Goal: Information Seeking & Learning: Understand process/instructions

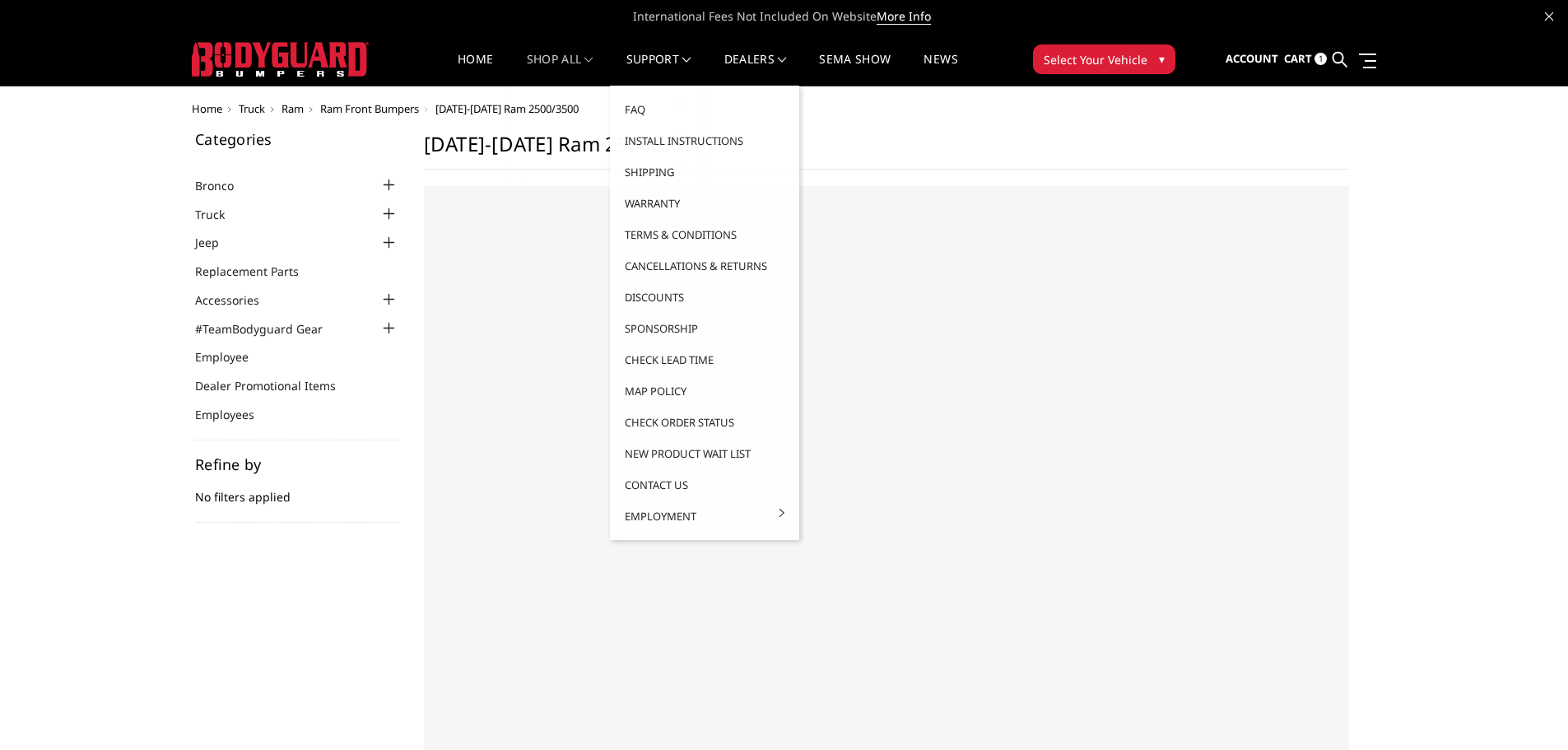
select select "US"
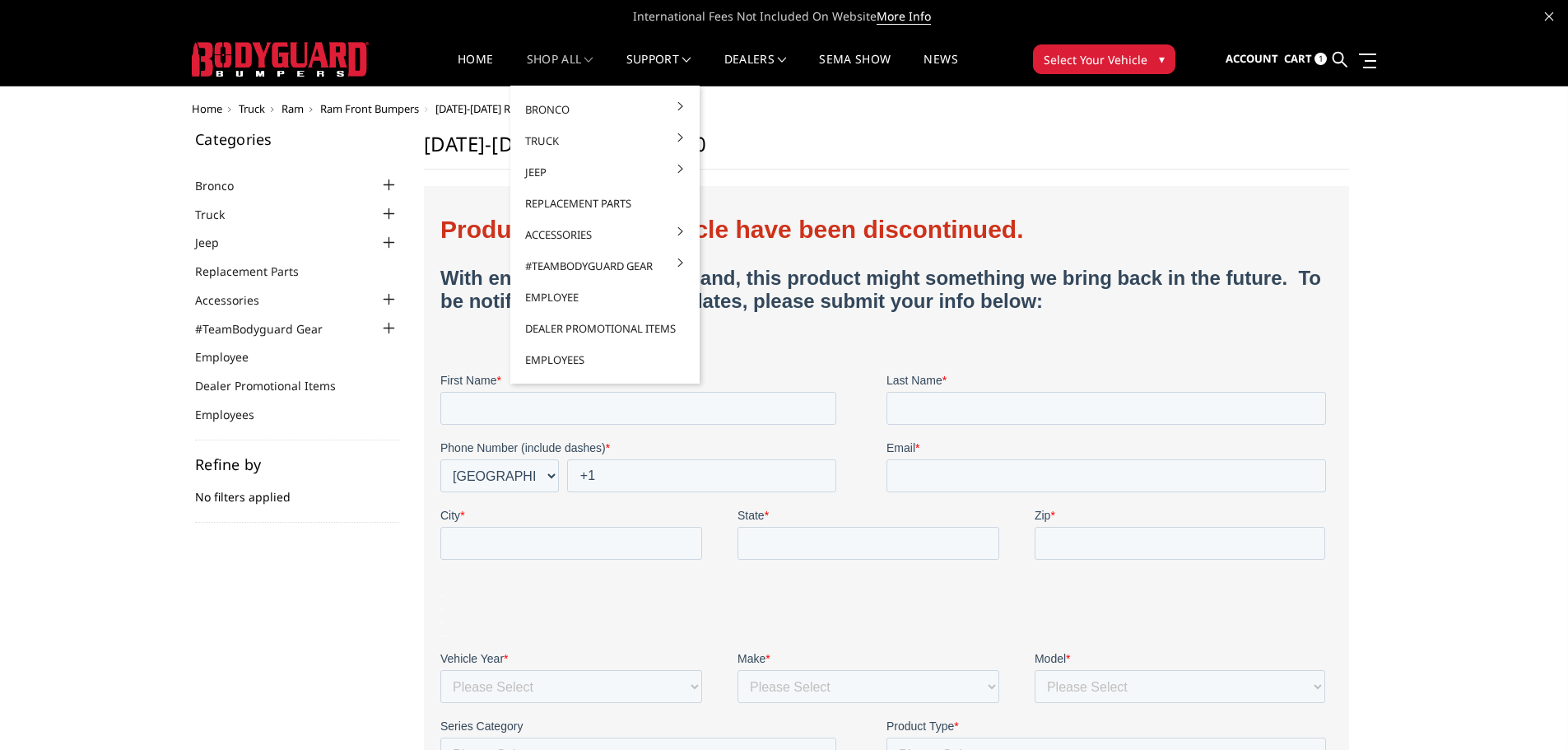
click at [576, 59] on link "shop all" at bounding box center [560, 69] width 67 height 32
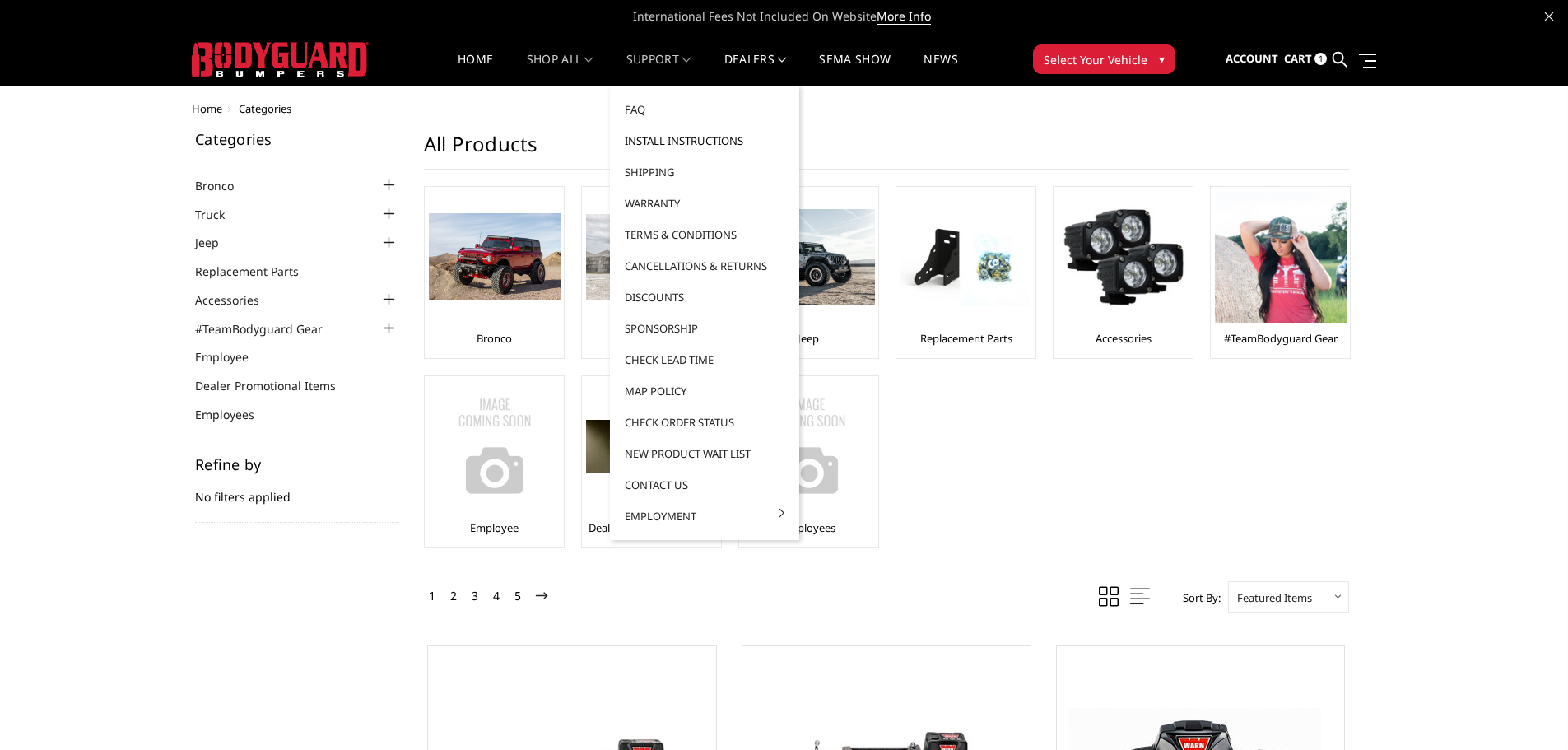
click at [639, 141] on link "Install Instructions" at bounding box center [705, 141] width 177 height 32
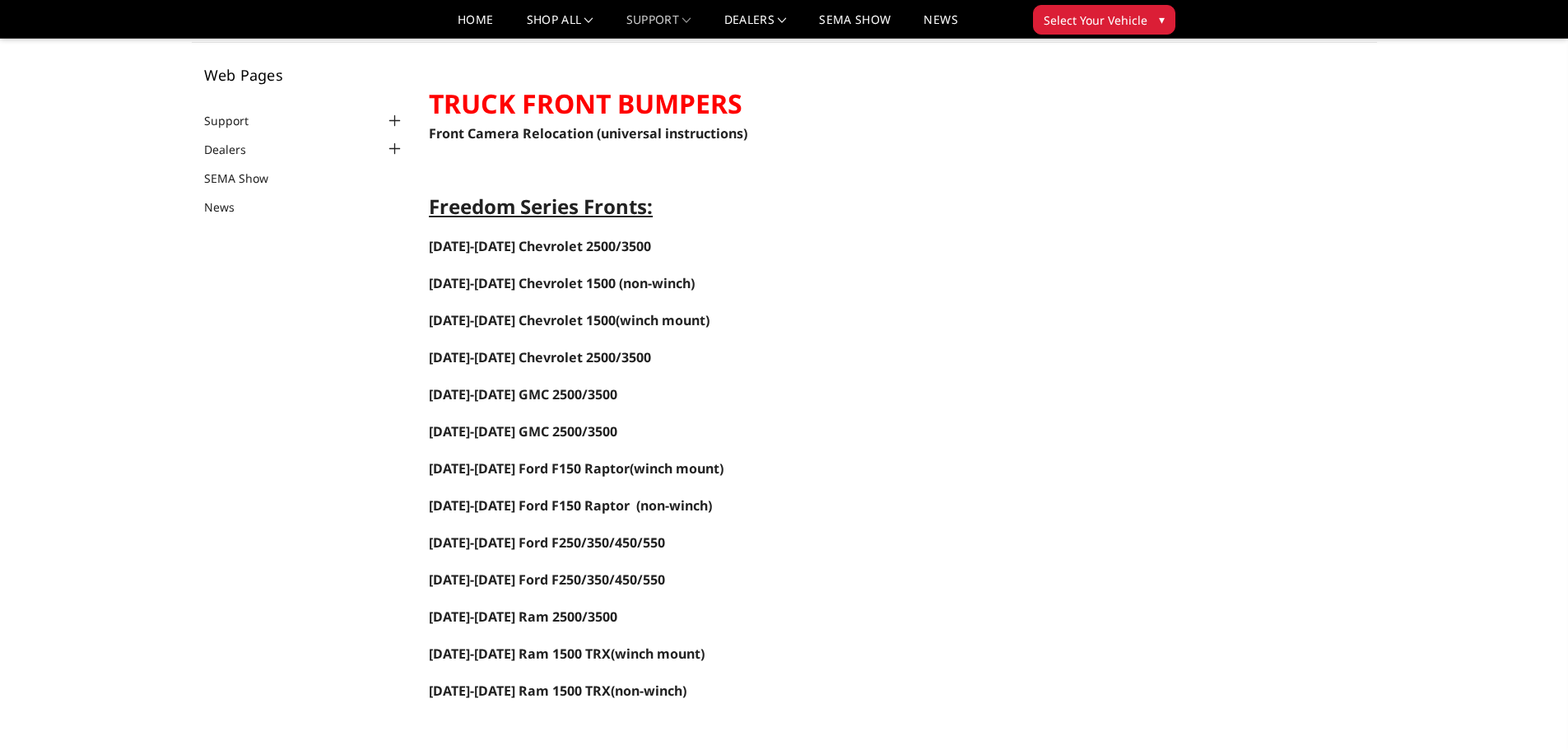
scroll to position [83, 0]
click at [563, 468] on link "[DATE]-[DATE] Ford F150 Raptor" at bounding box center [529, 467] width 201 height 18
